Goal: Task Accomplishment & Management: Use online tool/utility

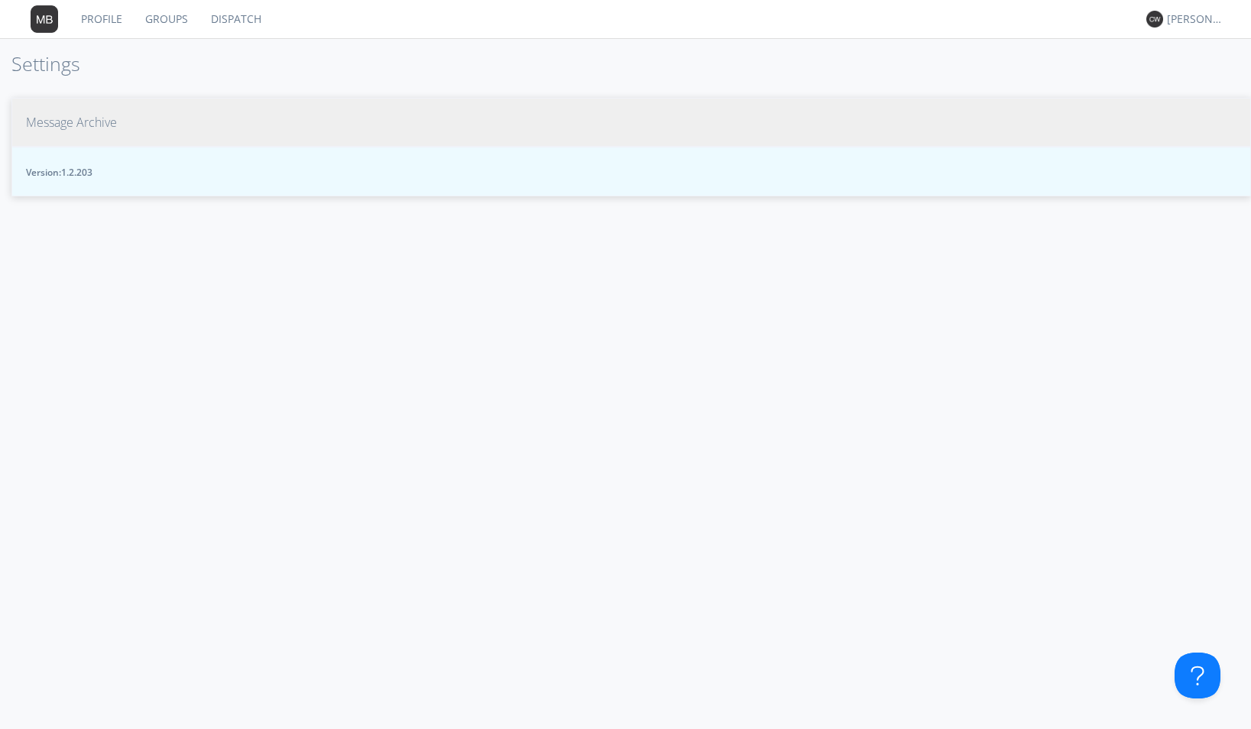
click at [114, 125] on span "Message Archive" at bounding box center [71, 123] width 91 height 18
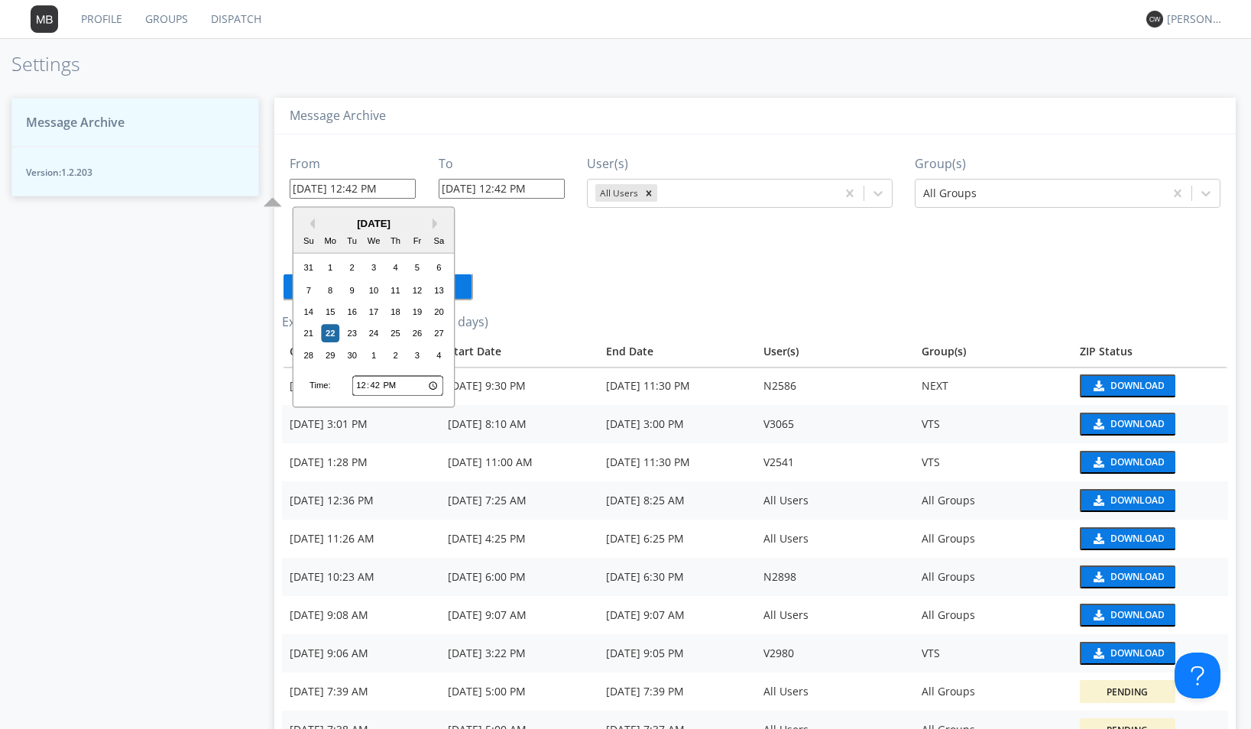
click at [404, 186] on input "[DATE] 12:42 PM" at bounding box center [353, 189] width 126 height 20
click at [420, 313] on div "19" at bounding box center [417, 312] width 18 height 18
type input "[DATE] 12:42 PM"
click at [407, 190] on input "[DATE] 12:42 PM" at bounding box center [353, 189] width 126 height 20
click at [547, 189] on input "[DATE] 12:42 PM" at bounding box center [502, 189] width 126 height 20
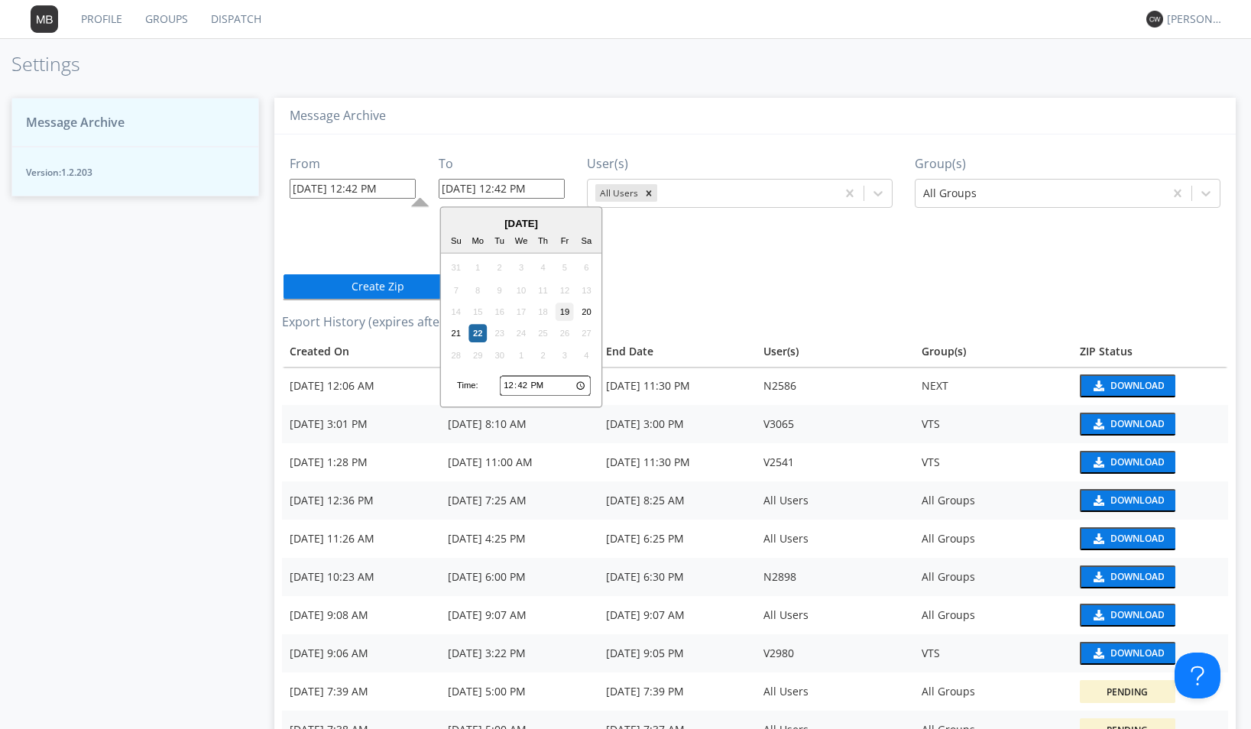
click at [563, 311] on div "19" at bounding box center [565, 312] width 18 height 18
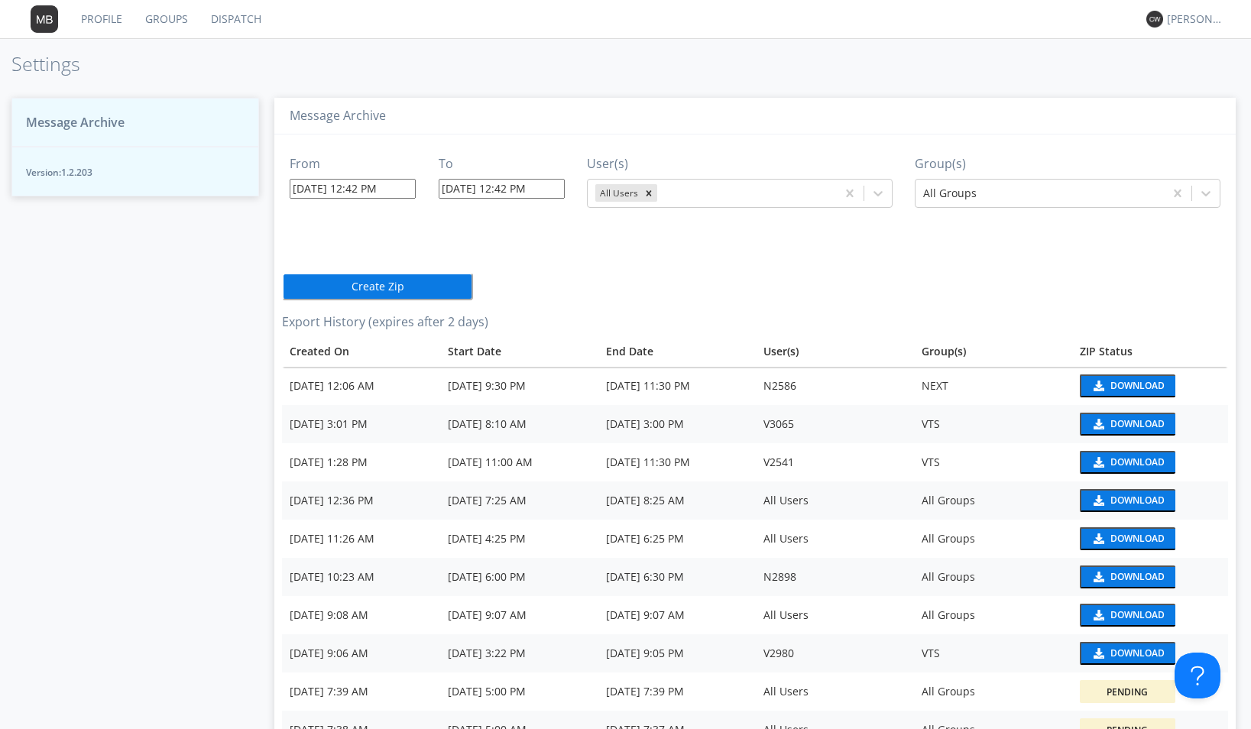
click at [556, 189] on input "[DATE] 12:42 PM" at bounding box center [502, 189] width 126 height 20
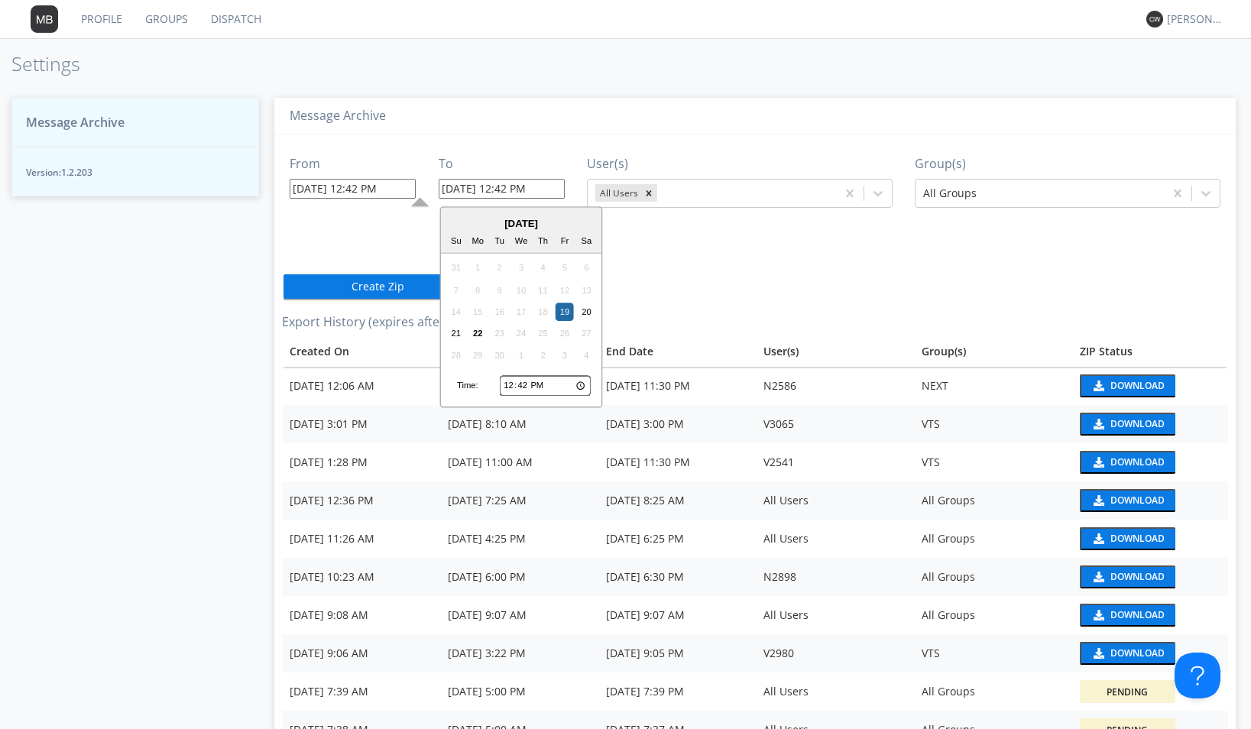
drag, startPoint x: 556, startPoint y: 189, endPoint x: 500, endPoint y: 190, distance: 56.6
click at [500, 190] on input "[DATE] 12:42 PM" at bounding box center [502, 189] width 126 height 20
click at [512, 189] on input "[DATE] 1342" at bounding box center [502, 189] width 126 height 20
click at [509, 186] on input "[DATE] 1342" at bounding box center [502, 189] width 126 height 20
type input "[DATE] 1:42 PM"
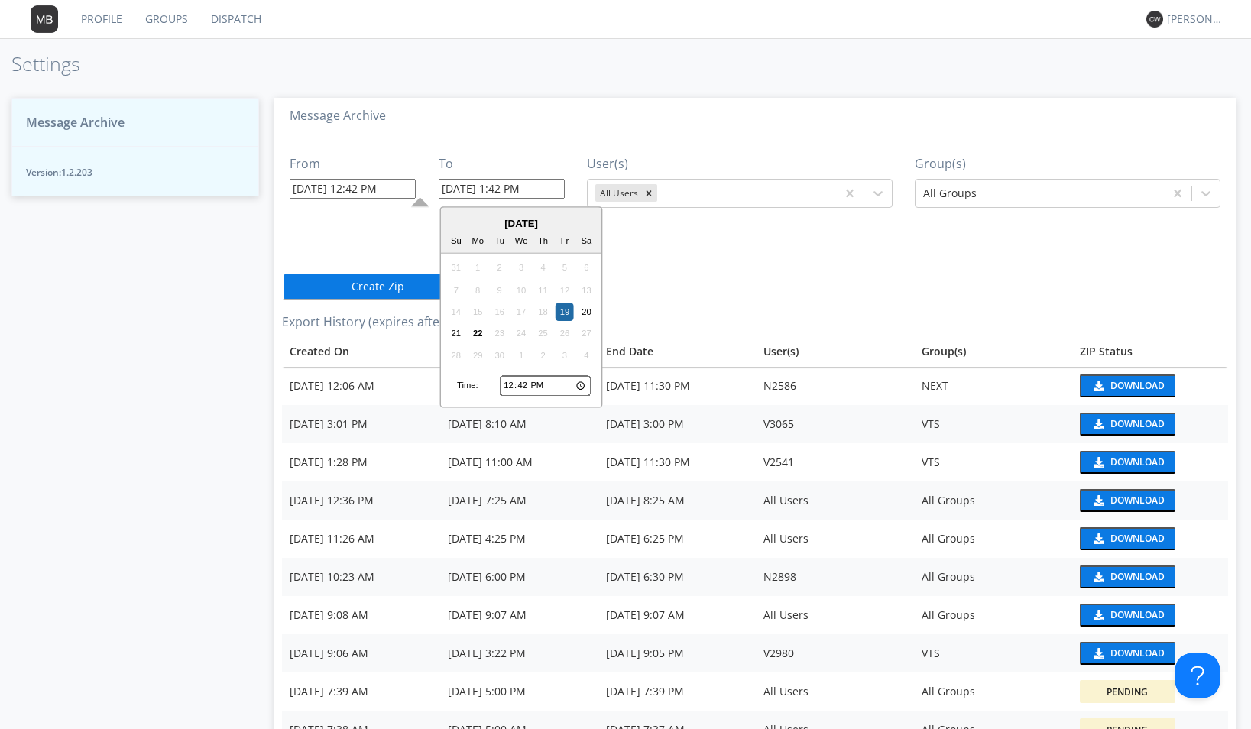
click at [679, 302] on div "From [DATE] 12:42 PM To [DATE] 1:42 PM [DATE] Su Mo Tu We Th Fr Sa 31 1 2 3 4 5…" at bounding box center [755, 461] width 946 height 653
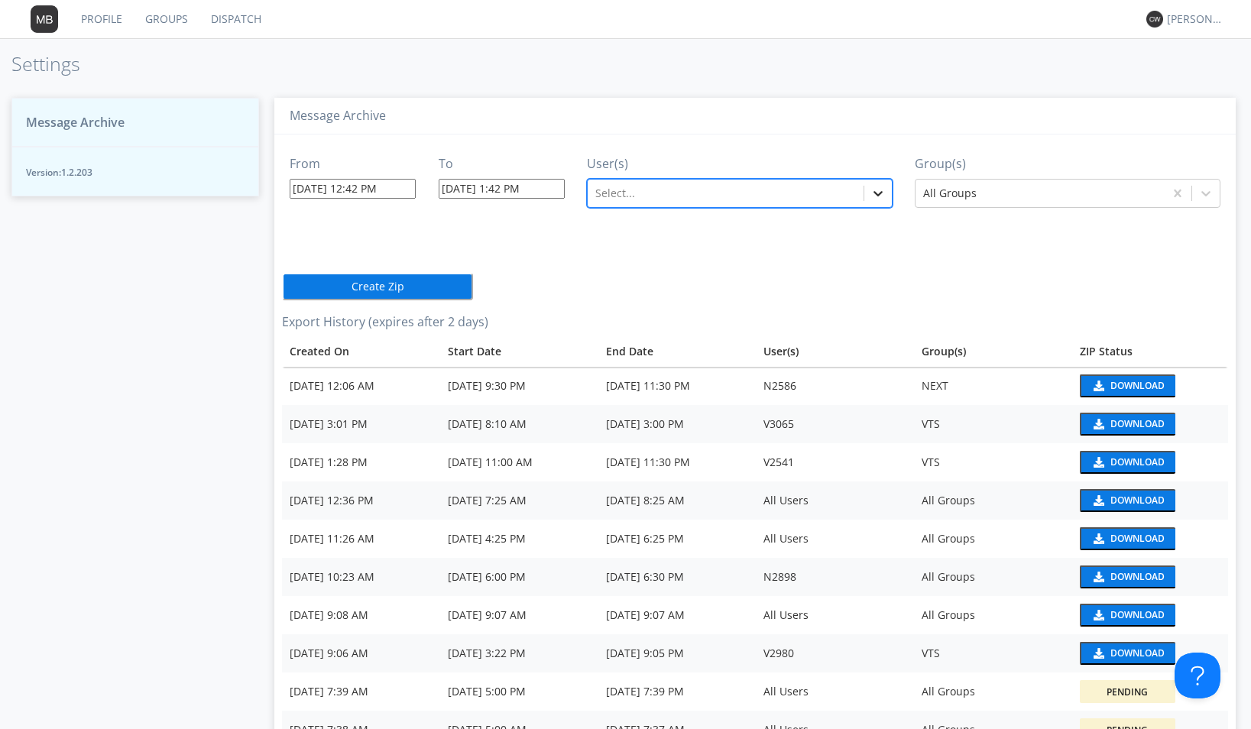
click at [871, 196] on icon at bounding box center [878, 193] width 15 height 15
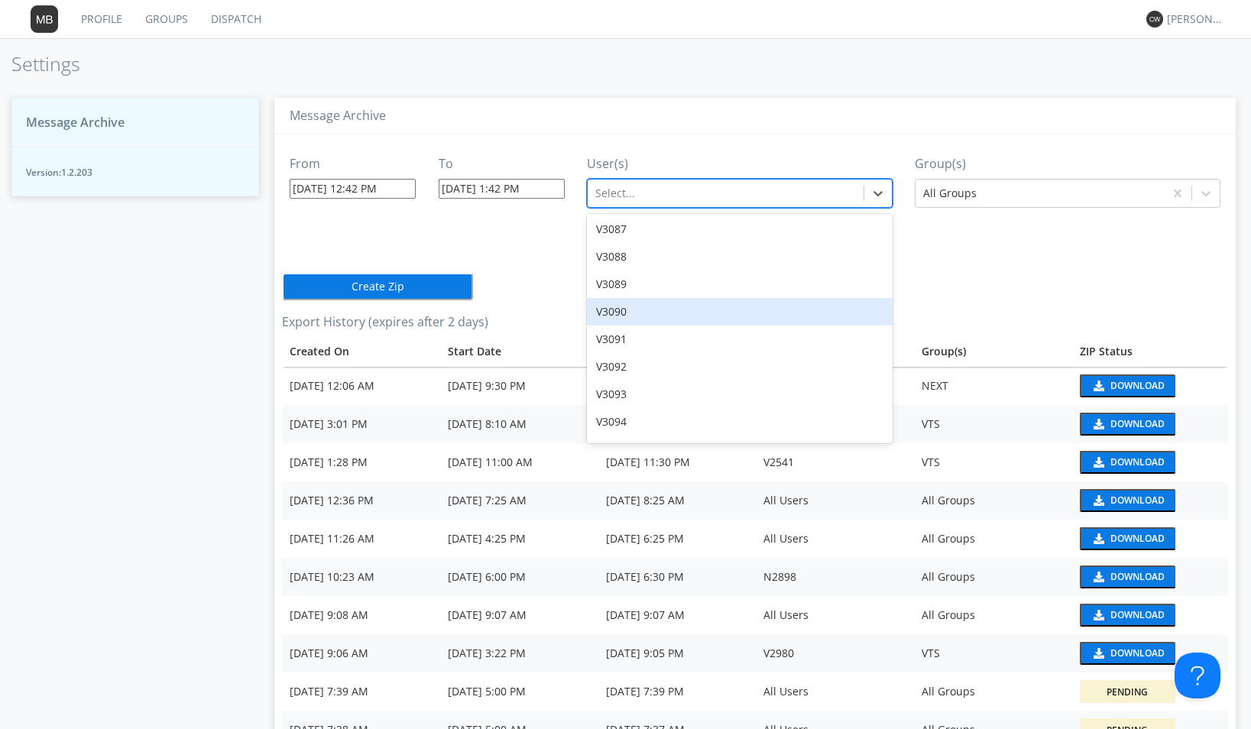
click at [634, 298] on div "V3090" at bounding box center [740, 312] width 306 height 28
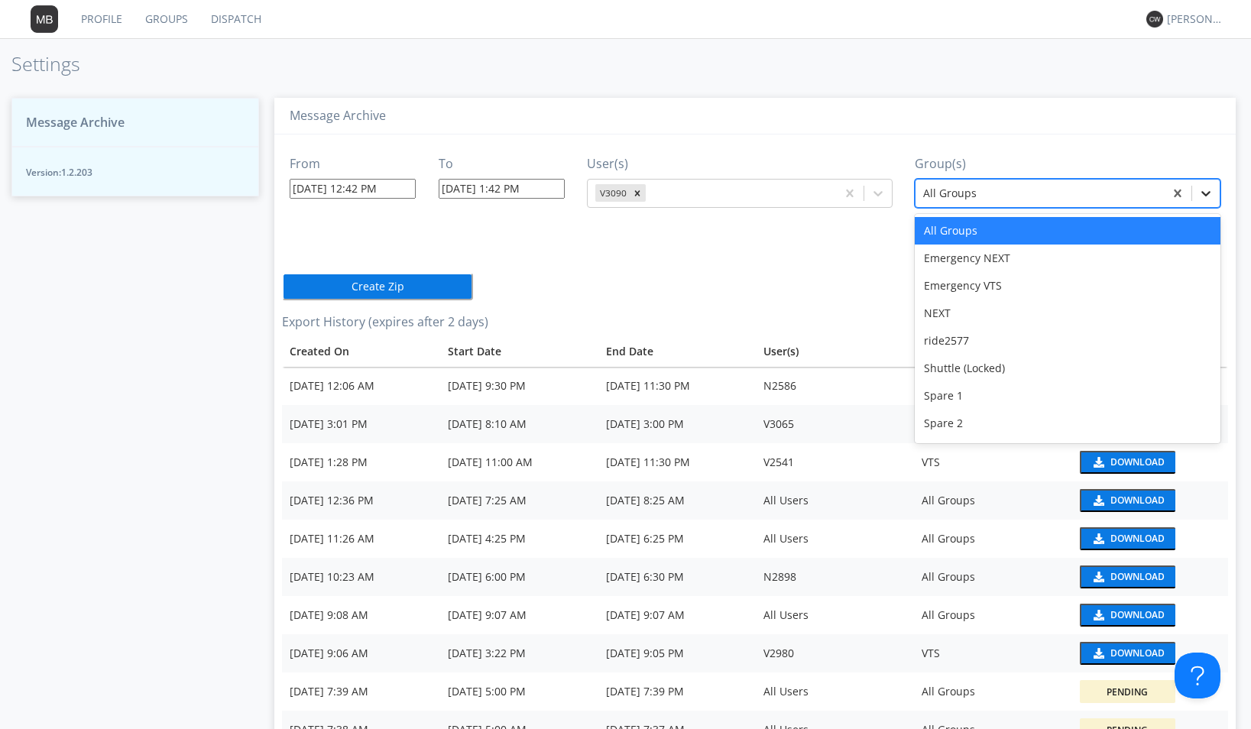
click at [1198, 191] on icon at bounding box center [1205, 193] width 15 height 15
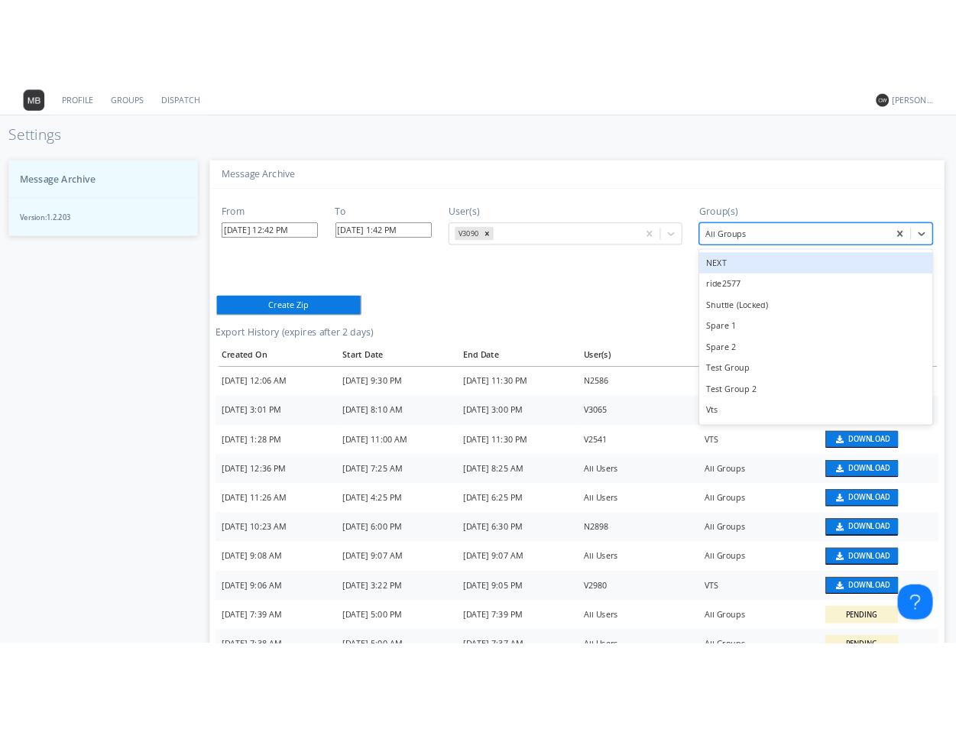
scroll to position [109, 0]
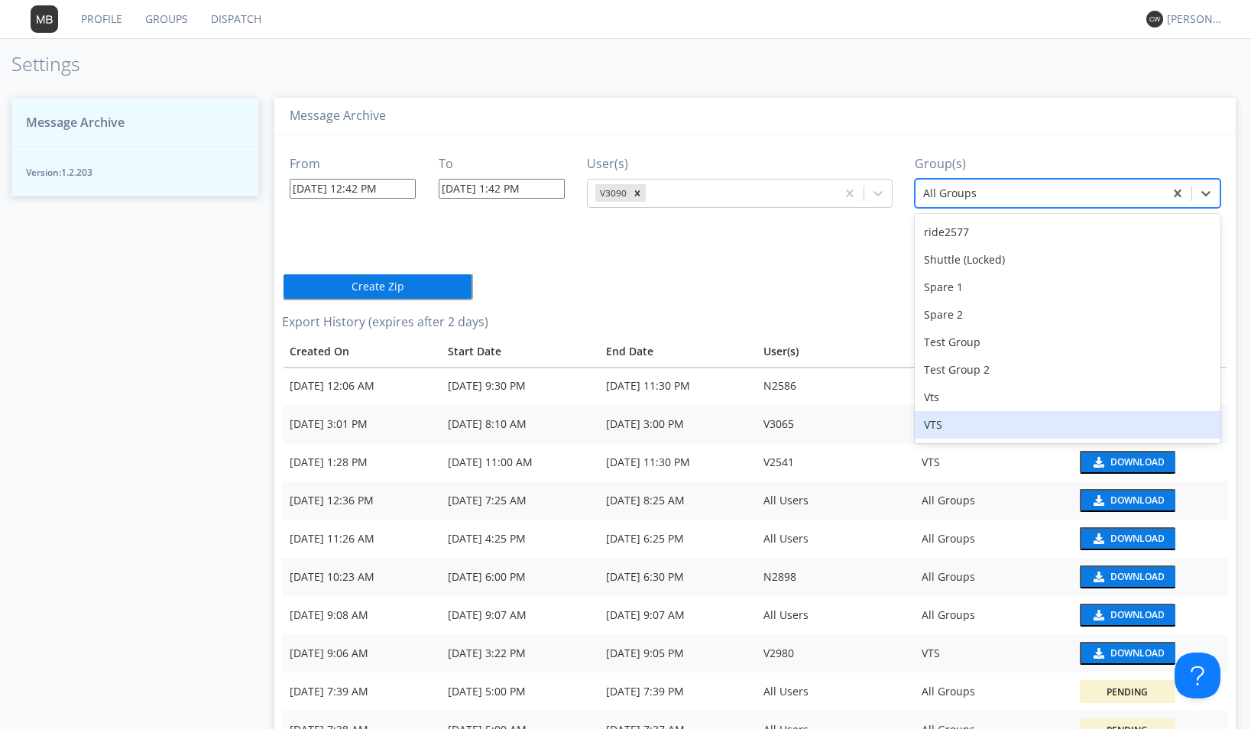
click at [979, 426] on div "VTS" at bounding box center [1068, 425] width 306 height 28
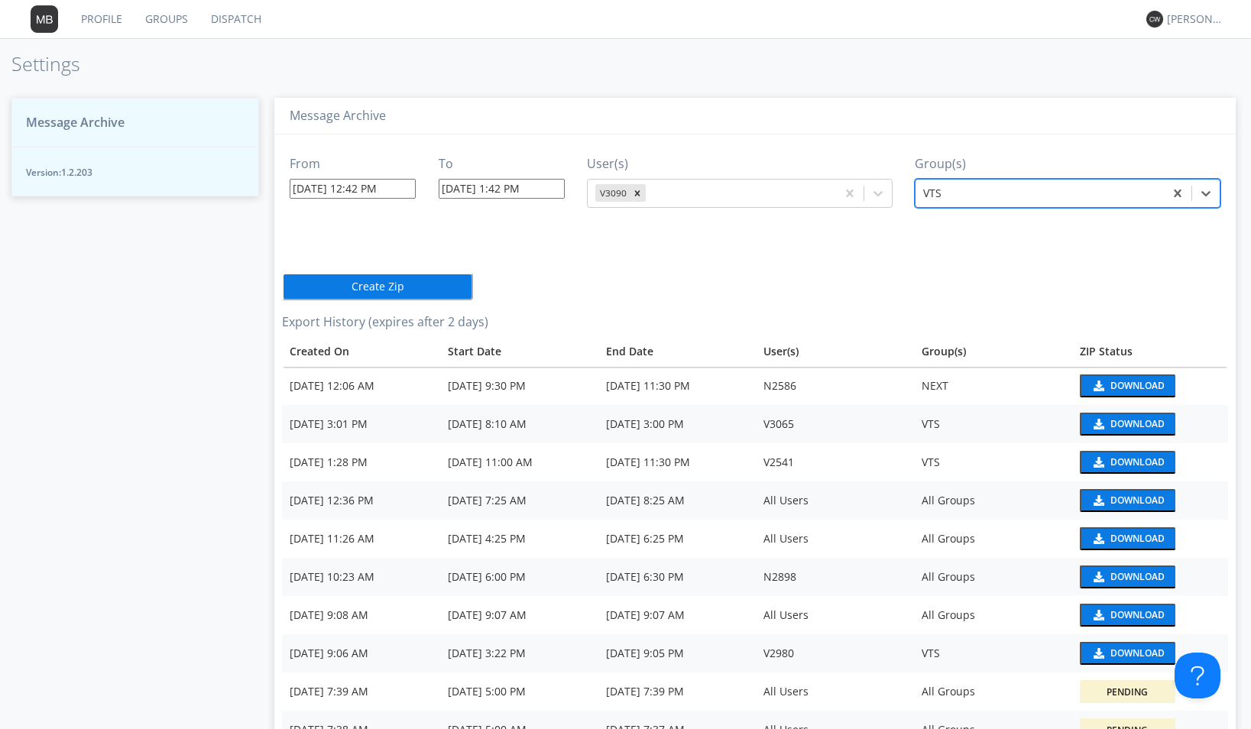
click at [541, 188] on input "[DATE] 1:42 PM" at bounding box center [502, 189] width 126 height 20
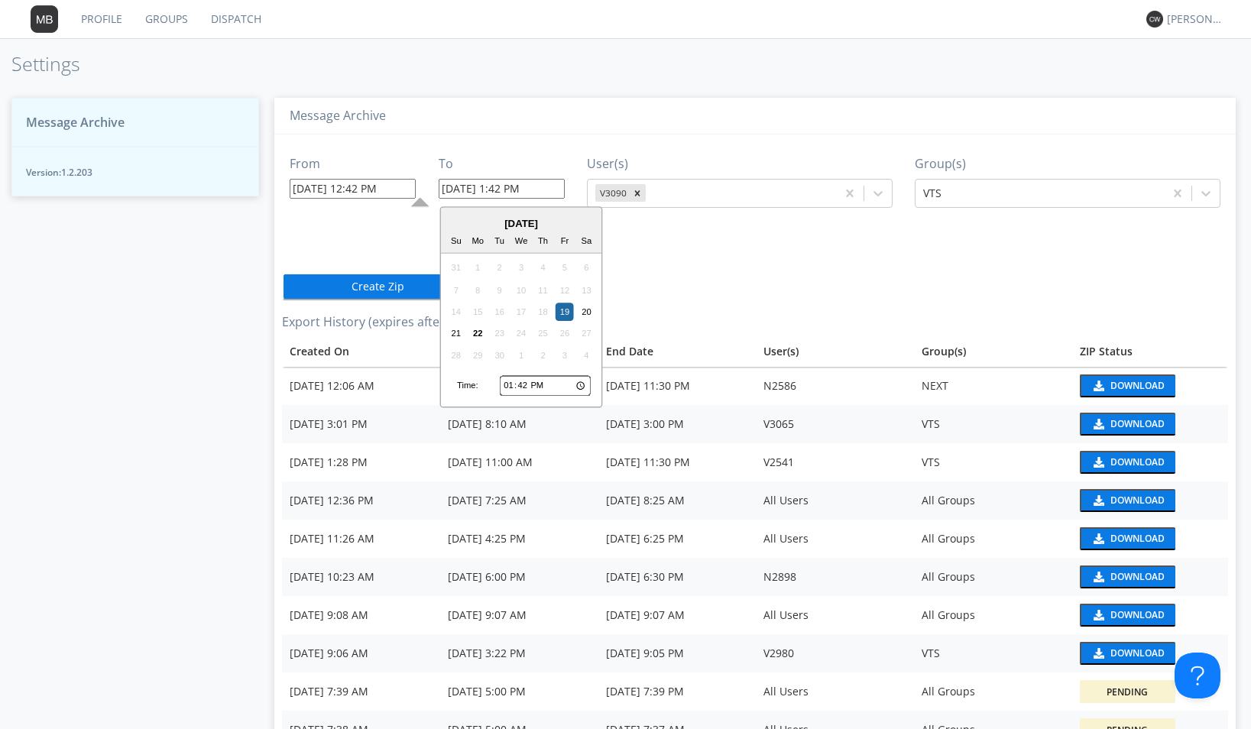
click at [511, 386] on input "13:42" at bounding box center [545, 386] width 91 height 20
type input "14:42"
type input "[DATE] 2:42 PM"
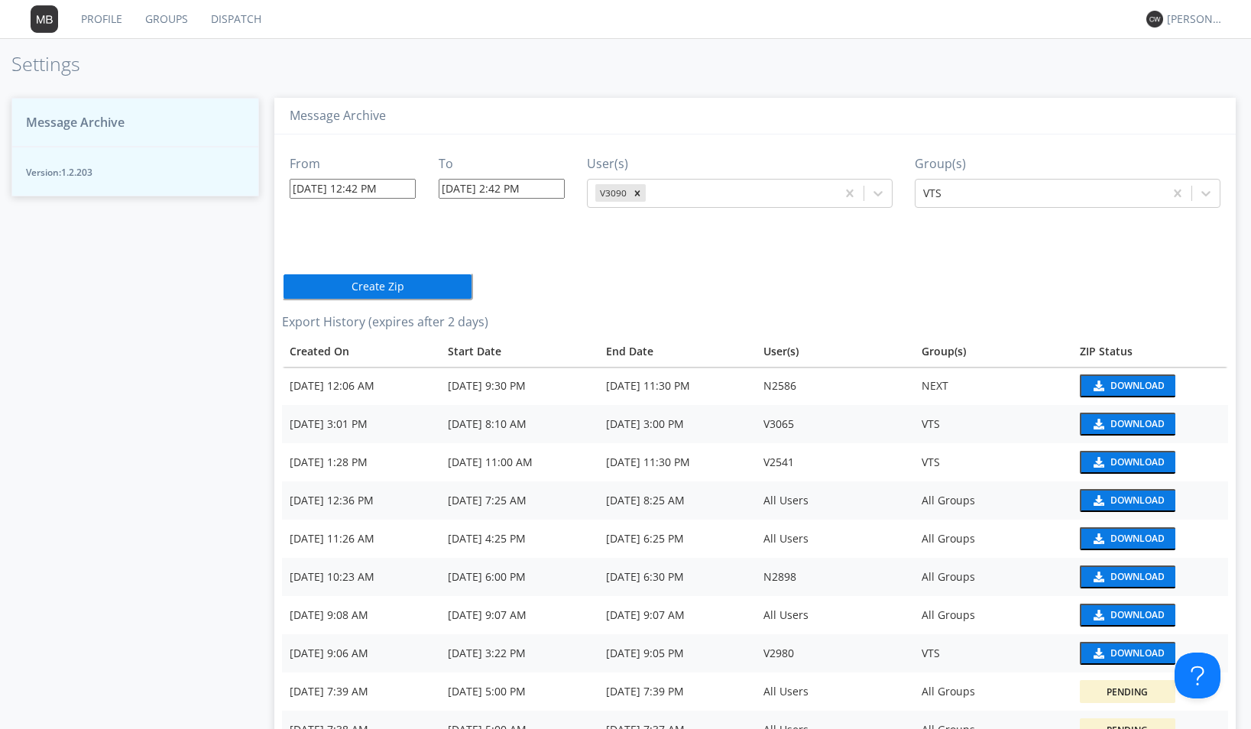
click at [402, 294] on button "Create Zip" at bounding box center [377, 287] width 191 height 28
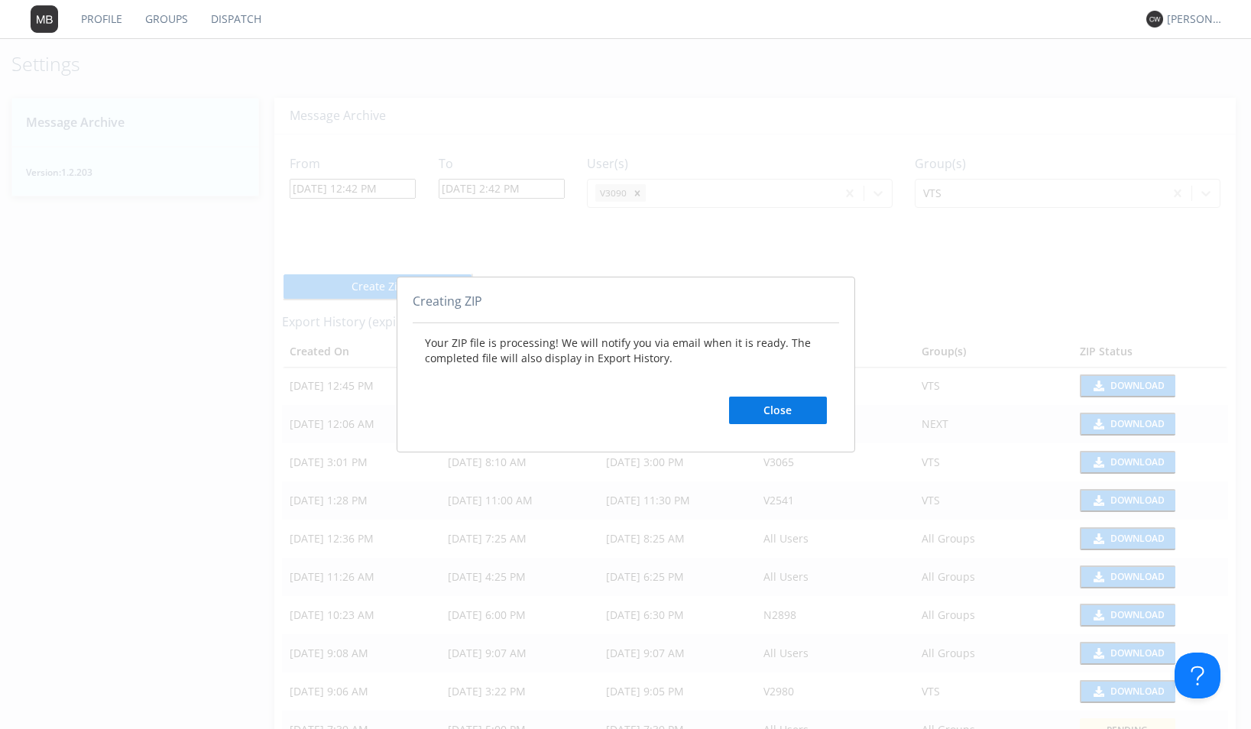
click at [796, 413] on button "Close" at bounding box center [778, 411] width 98 height 28
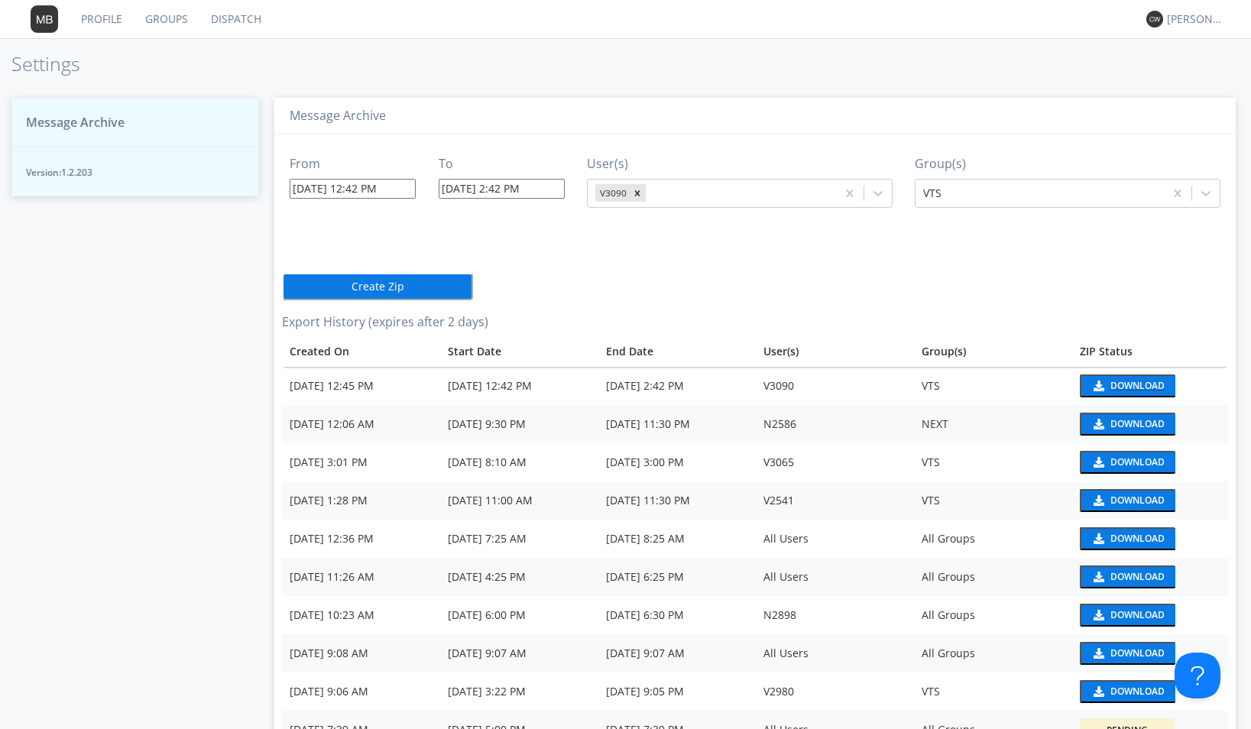
click at [1111, 388] on div "Download" at bounding box center [1138, 385] width 54 height 9
